Goal: Information Seeking & Learning: Check status

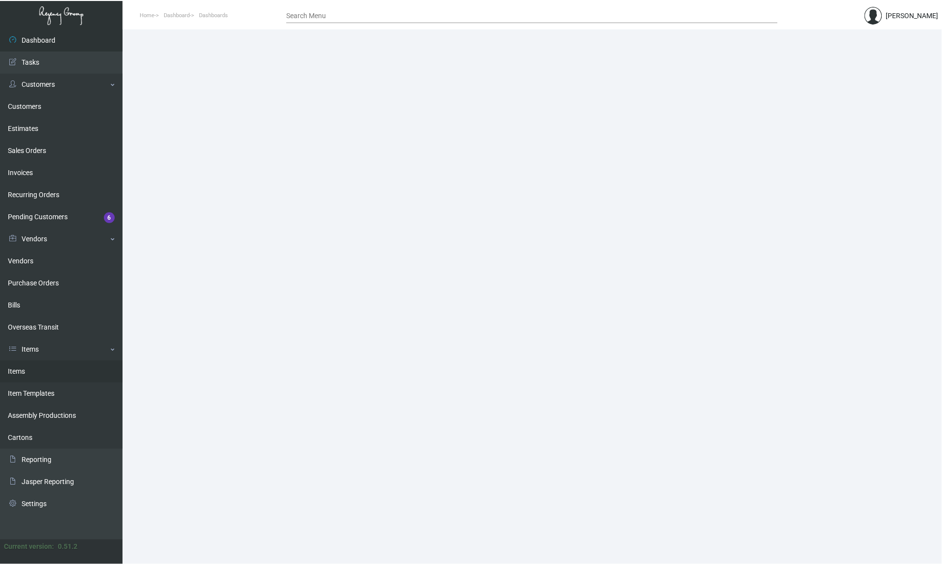
click at [43, 363] on link "Items" at bounding box center [61, 371] width 123 height 22
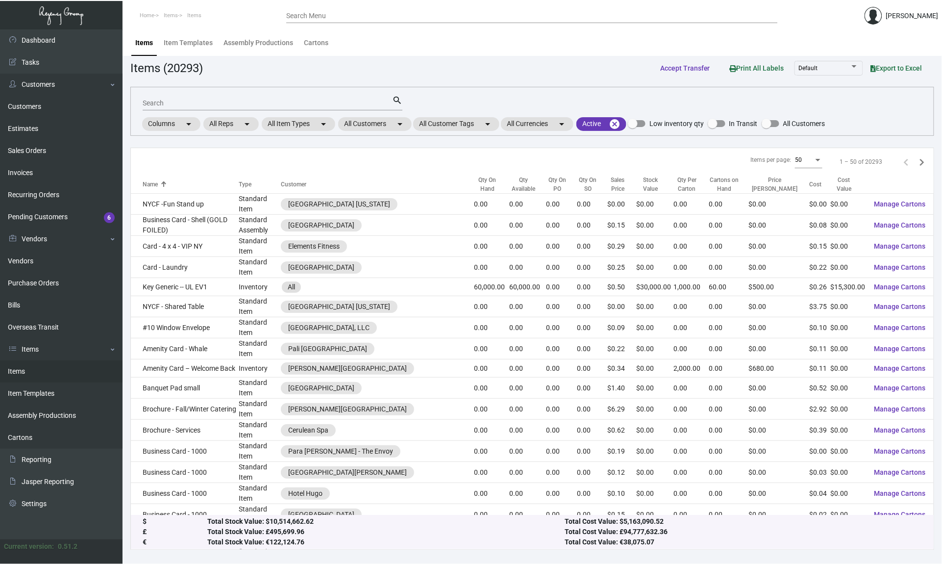
click at [314, 102] on input "Search" at bounding box center [268, 104] width 250 height 8
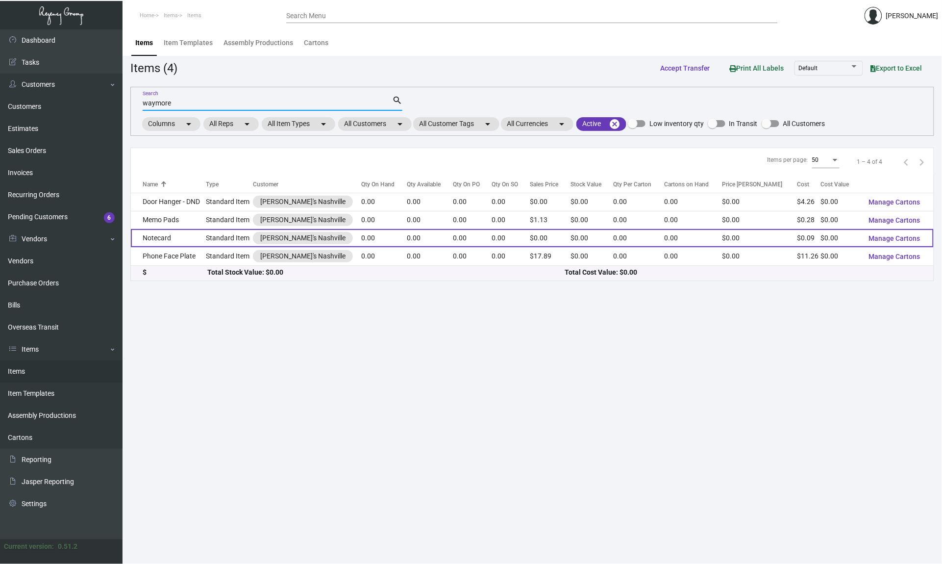
type input "waymore"
click at [191, 238] on td "Notecard" at bounding box center [168, 238] width 75 height 18
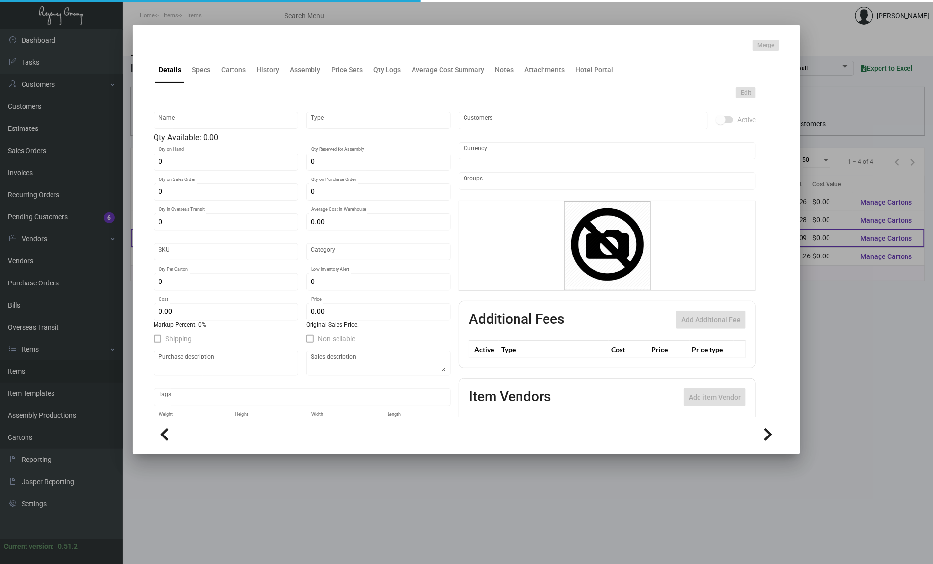
type input "Notecard"
type input "Standard Item"
type input "$ 0.00"
type input "Standard"
type input "$ 0.094"
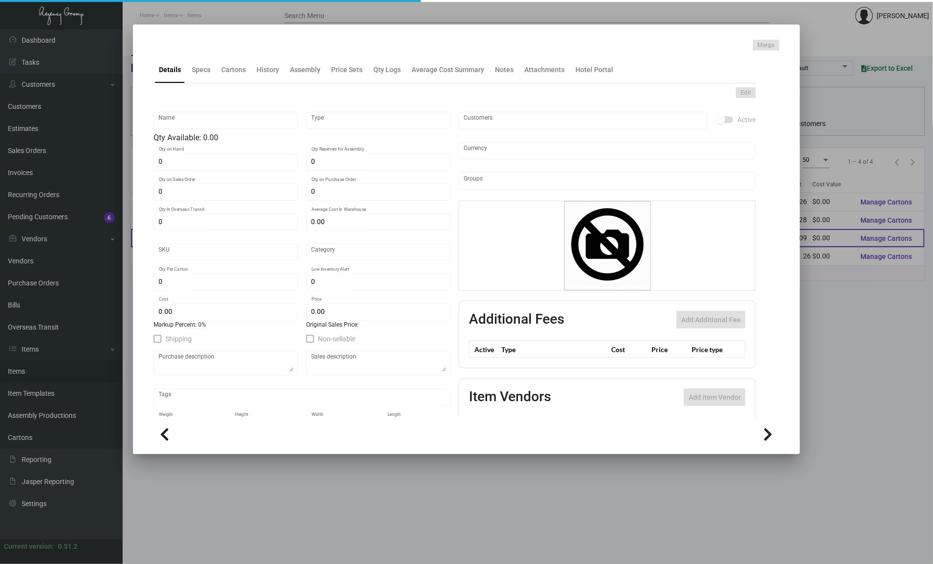
type input "$ 0.00"
checkbox input "true"
type input "United States Dollar $"
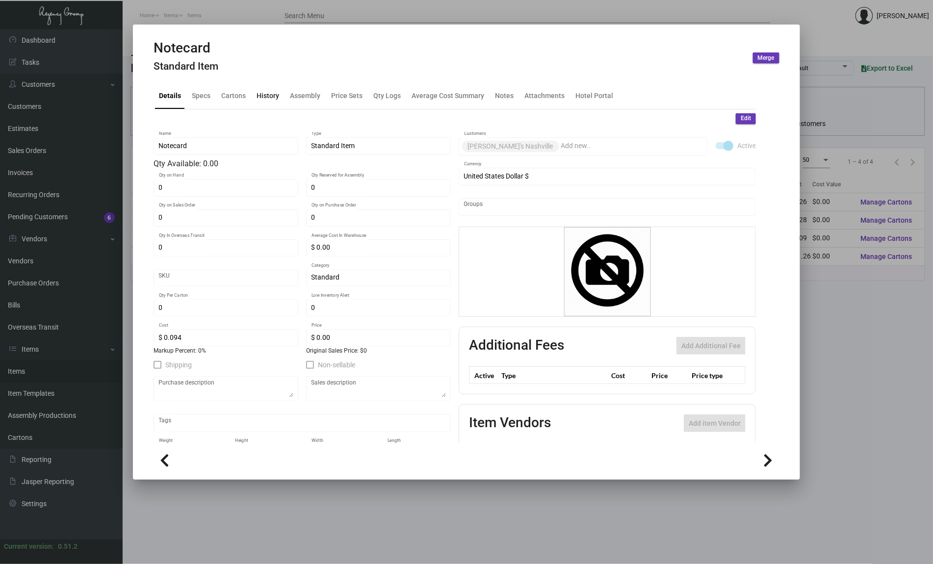
click at [265, 93] on div "History" at bounding box center [267, 95] width 23 height 10
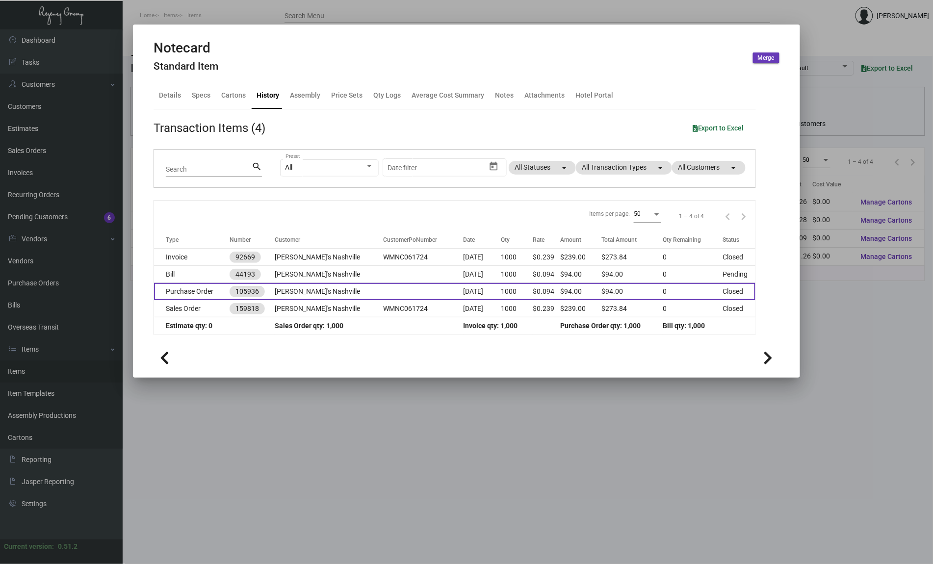
click at [311, 291] on td "[PERSON_NAME]'s Nashville" at bounding box center [329, 291] width 109 height 17
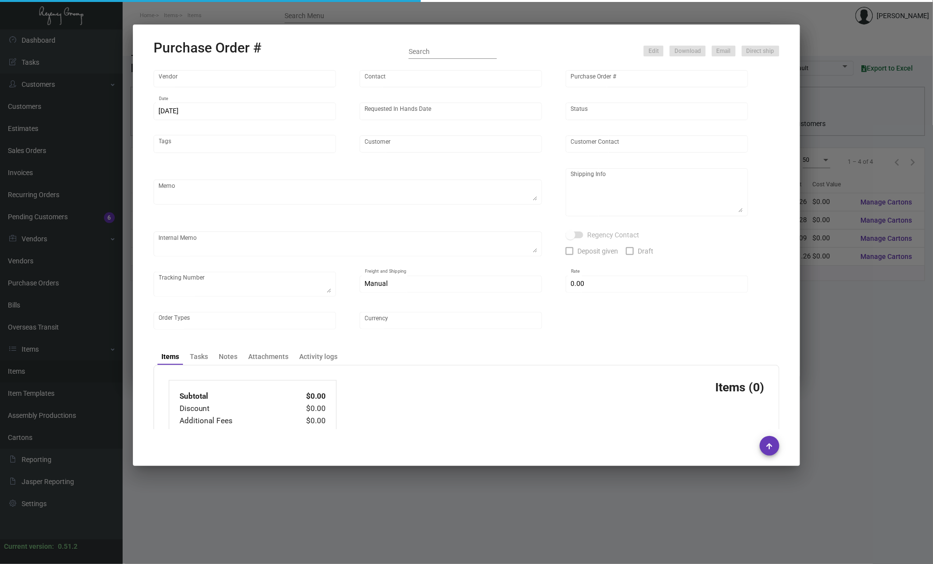
type input "BCT [US_STATE]"
type input "[PERSON_NAME]"
type input "105936"
type input "[DATE]"
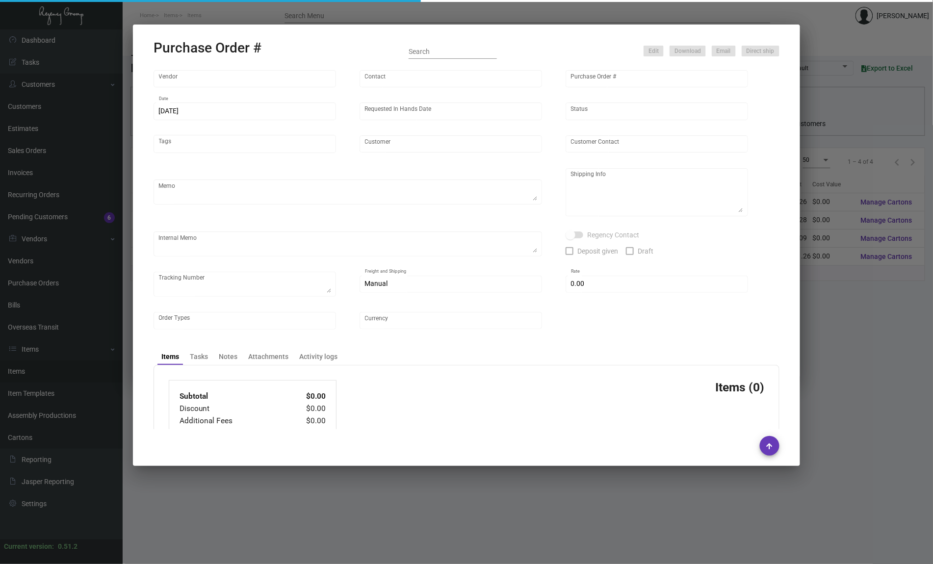
type input "[PERSON_NAME]'s Nashville"
type input "[PERSON_NAME]"
type textarea "***ANY PRICE DISCREPANCY MUST BE CALLED OUT PRIOR TO PROCEEDING WITH THIS ORDER…"
type textarea "[PERSON_NAME]'s Nashville - [PERSON_NAME] [STREET_ADDRESS]"
type textarea "6.27 - LABEL PROVIDED 9.27"
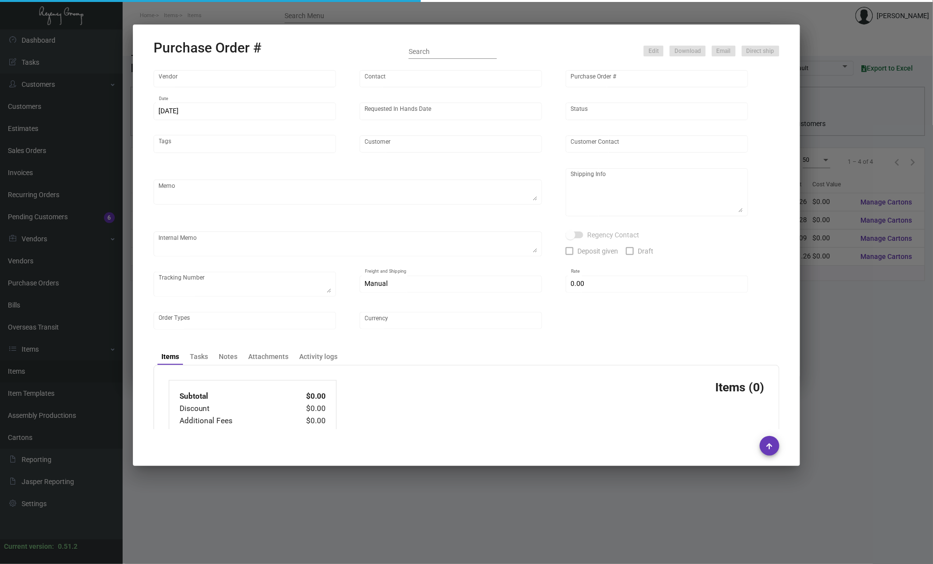
type input "$ 0.00"
type input "United States Dollar $"
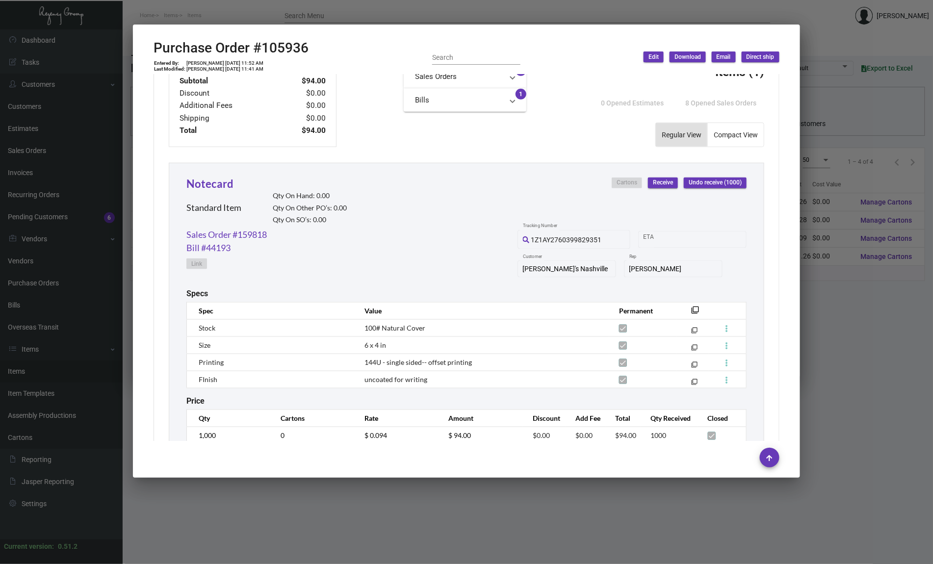
scroll to position [409, 0]
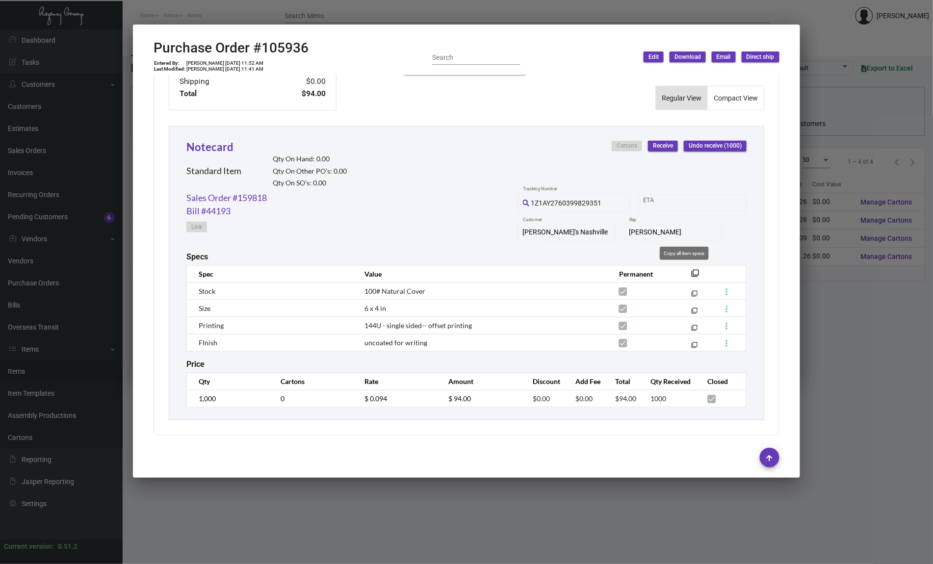
click at [691, 275] on mat-icon "filter_none" at bounding box center [695, 276] width 8 height 8
